Goal: Transaction & Acquisition: Download file/media

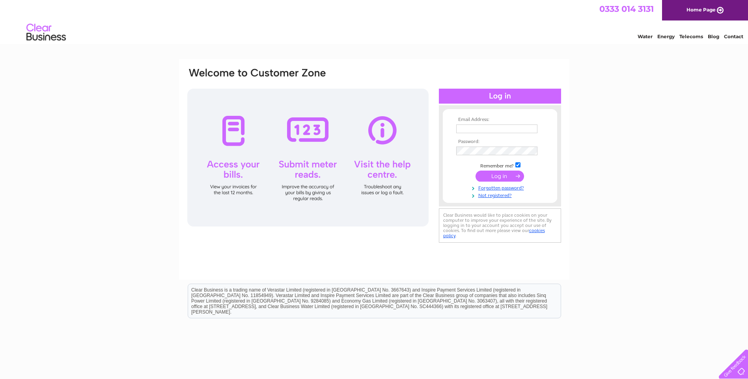
type input "[EMAIL_ADDRESS][DOMAIN_NAME]"
click at [233, 172] on div at bounding box center [307, 158] width 241 height 138
click at [499, 174] on input "submit" at bounding box center [499, 176] width 48 height 11
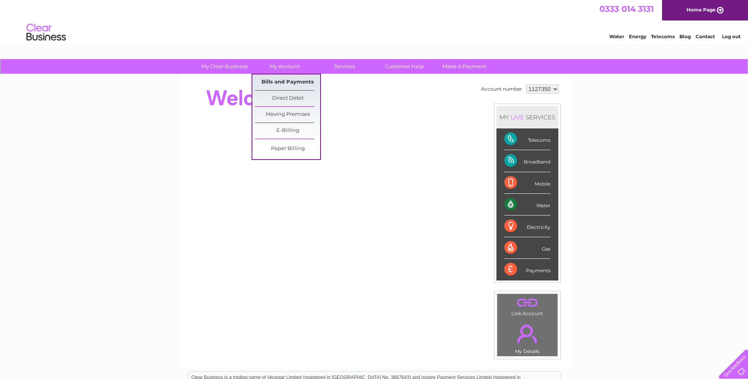
click at [293, 81] on link "Bills and Payments" at bounding box center [287, 82] width 65 height 16
click at [294, 81] on link "Bills and Payments" at bounding box center [287, 82] width 65 height 16
click at [291, 81] on link "Bills and Payments" at bounding box center [287, 82] width 65 height 16
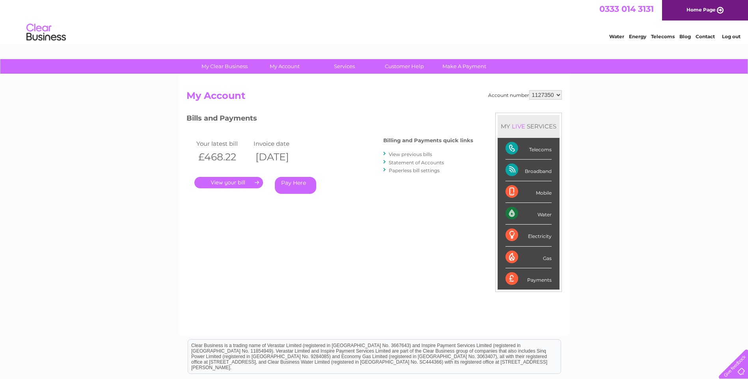
click at [237, 181] on link "." at bounding box center [228, 182] width 69 height 11
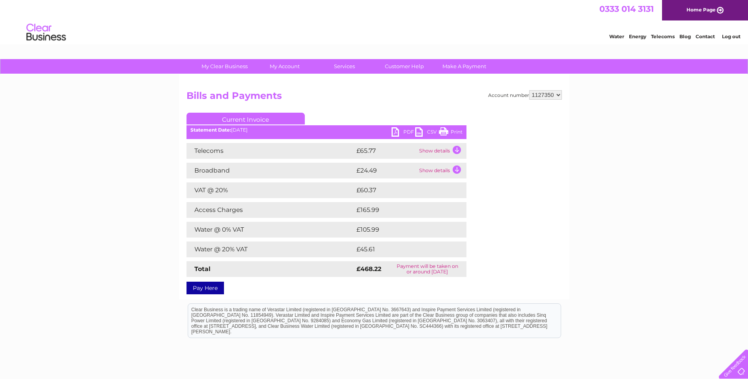
click at [265, 215] on td "Access Charges" at bounding box center [270, 210] width 168 height 16
click at [436, 150] on td "Show details" at bounding box center [441, 151] width 49 height 16
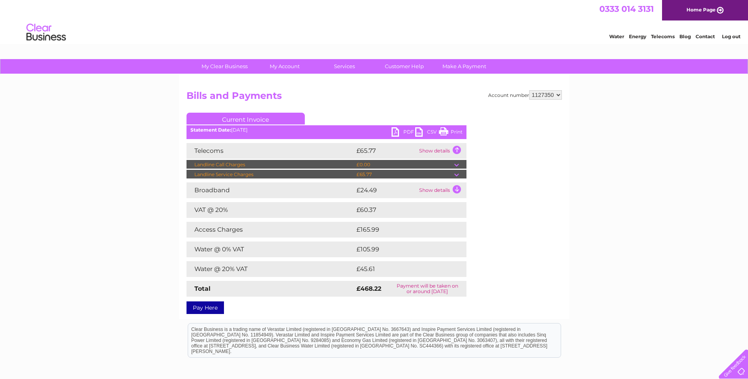
click at [400, 131] on link "PDF" at bounding box center [403, 132] width 24 height 11
